Goal: Information Seeking & Learning: Learn about a topic

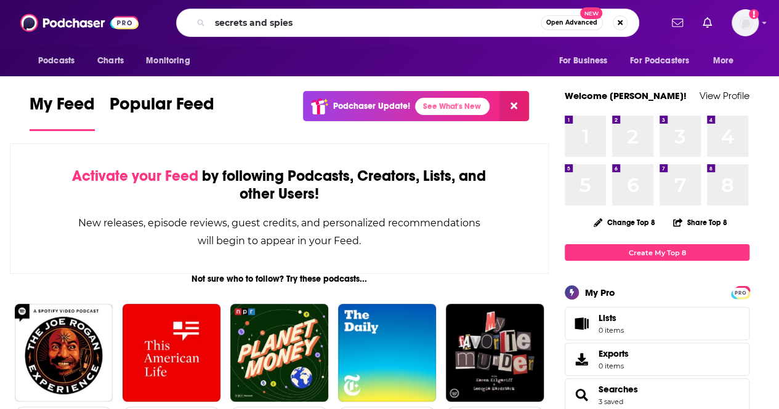
type input "secrets and spies"
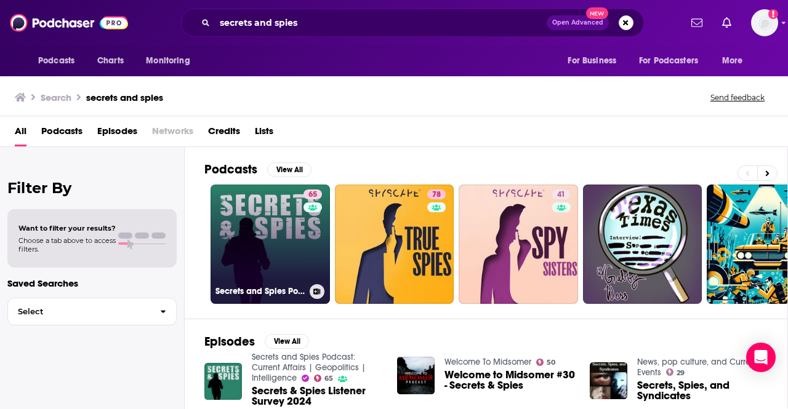
click at [273, 220] on link "65 Secrets and Spies Podcast: Current Affairs | Geopolitics | Intelligence" at bounding box center [269, 244] width 119 height 119
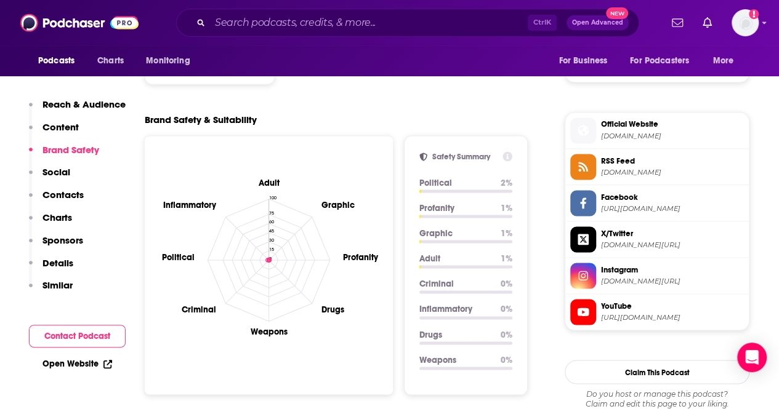
scroll to position [1108, 0]
